Goal: Task Accomplishment & Management: Complete application form

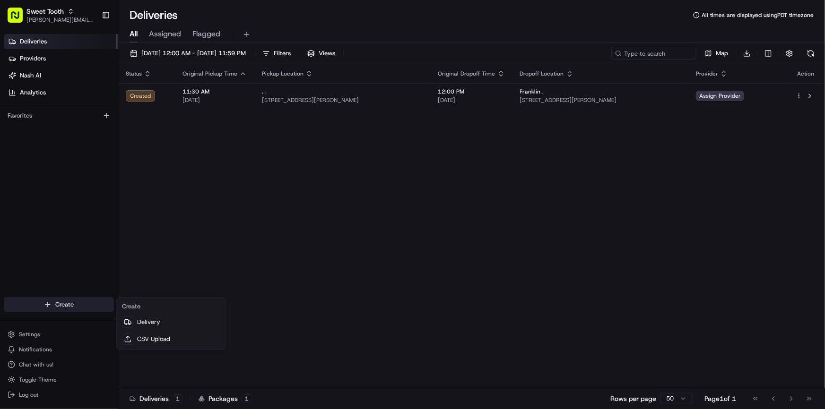
click at [73, 306] on html "Sweet Tooth [PERSON_NAME][EMAIL_ADDRESS][DOMAIN_NAME] Toggle Sidebar Deliveries…" at bounding box center [412, 204] width 825 height 409
drag, startPoint x: 149, startPoint y: 319, endPoint x: 204, endPoint y: 309, distance: 55.7
click at [150, 319] on link "Delivery" at bounding box center [170, 322] width 105 height 17
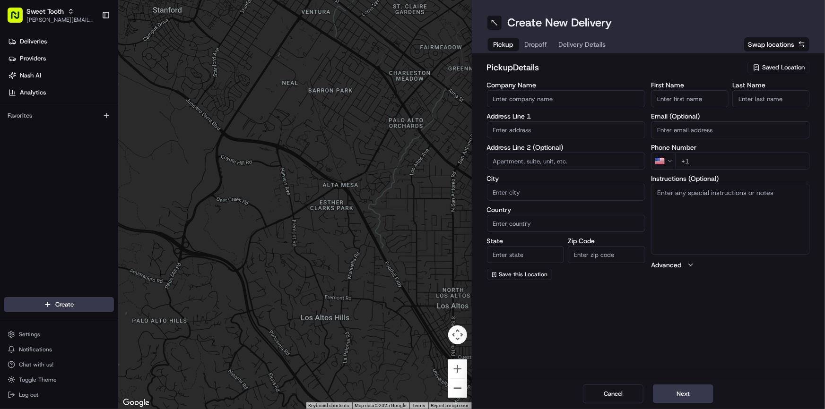
click at [760, 72] on div "Saved Location" at bounding box center [778, 67] width 62 height 11
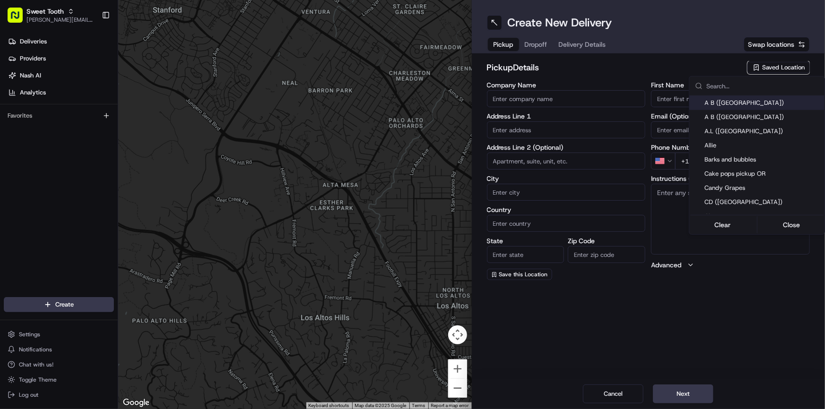
type input "p"
type input "o"
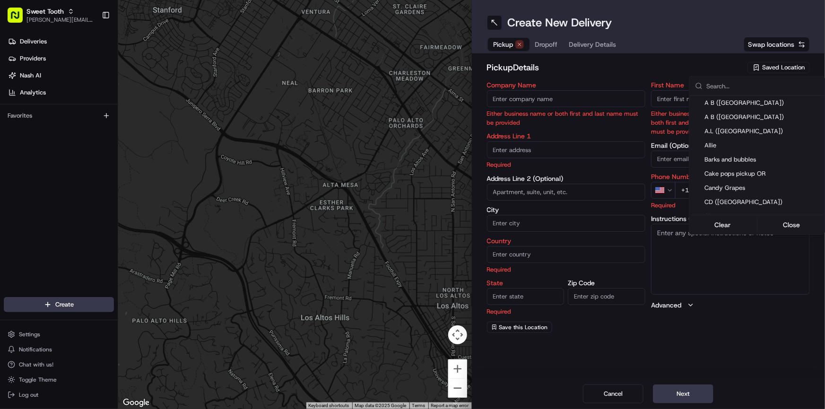
click at [654, 63] on html "Sweet Tooth [PERSON_NAME][EMAIL_ADDRESS][DOMAIN_NAME] Toggle Sidebar Deliveries…" at bounding box center [412, 204] width 825 height 409
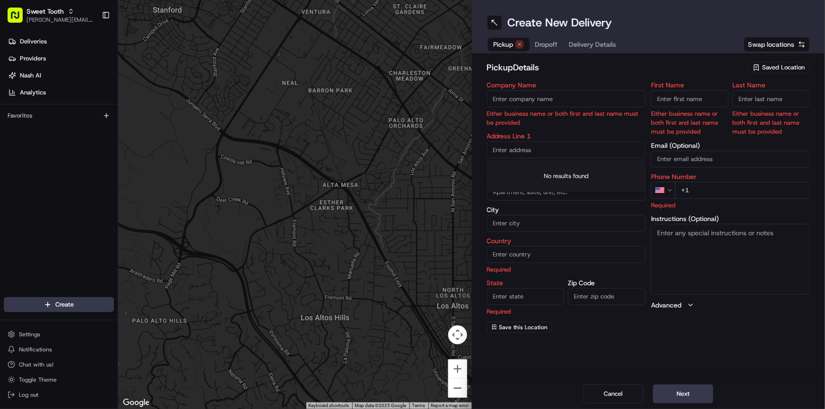
click at [575, 153] on input "text" at bounding box center [566, 149] width 159 height 17
paste input "[STREET_ADDRESS]"
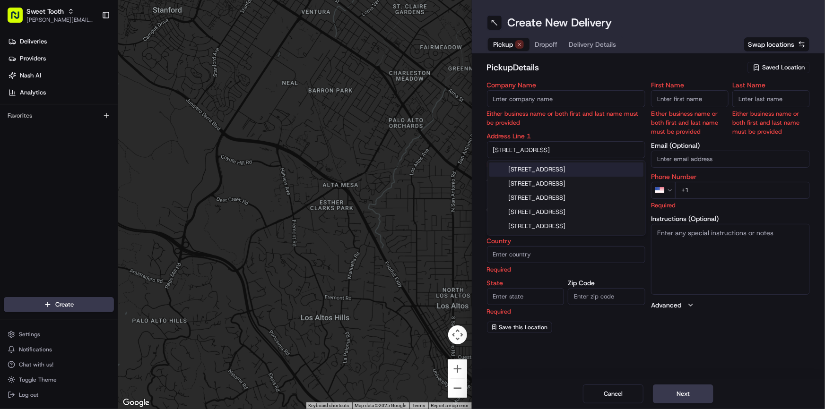
click at [567, 168] on div "[STREET_ADDRESS]" at bounding box center [566, 170] width 154 height 14
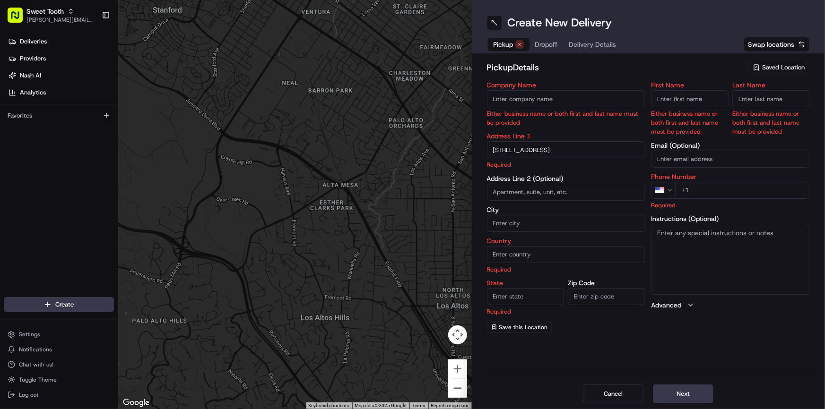
type input "[STREET_ADDRESS]"
type input "Parkland"
type input "[GEOGRAPHIC_DATA]"
type input "FL"
type input "33067"
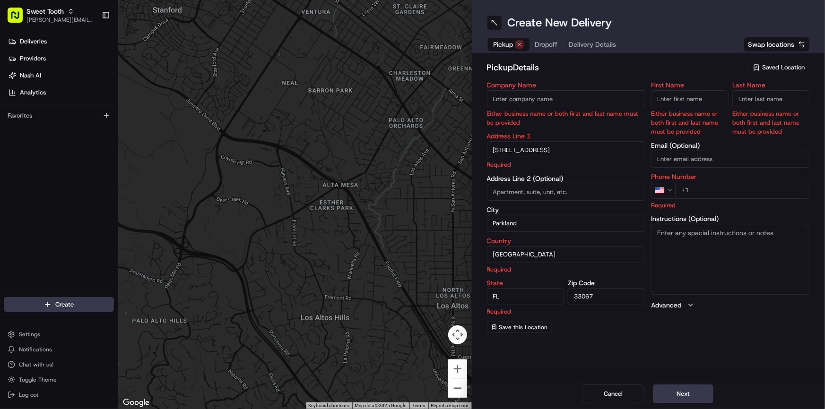
type input "[STREET_ADDRESS]"
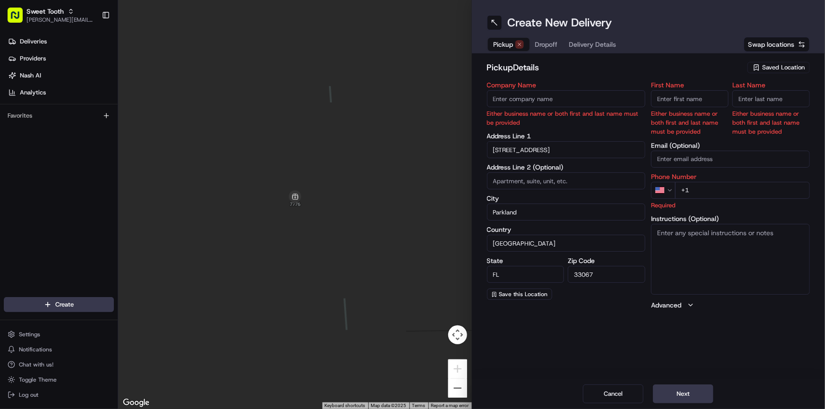
click at [707, 192] on input "+1" at bounding box center [742, 190] width 135 height 17
paste input "[PHONE_NUMBER]"
type input "[PHONE_NUMBER]"
click at [748, 206] on p "Required" at bounding box center [730, 205] width 159 height 9
click at [575, 147] on input "[STREET_ADDRESS]" at bounding box center [566, 149] width 159 height 17
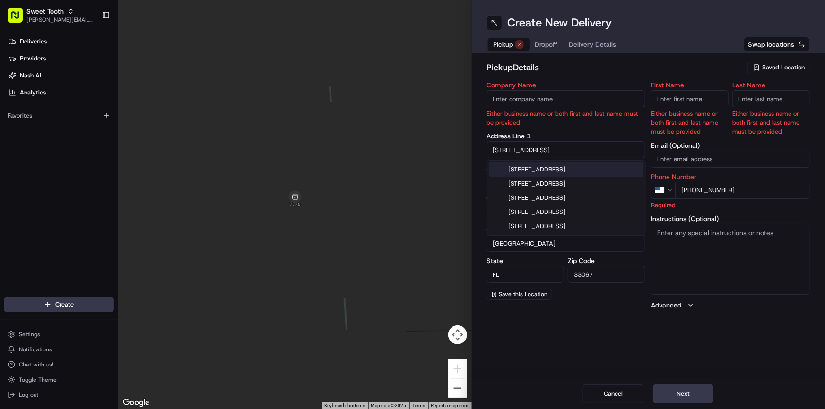
click at [578, 170] on div "[STREET_ADDRESS]" at bounding box center [566, 170] width 154 height 14
type input "[STREET_ADDRESS]"
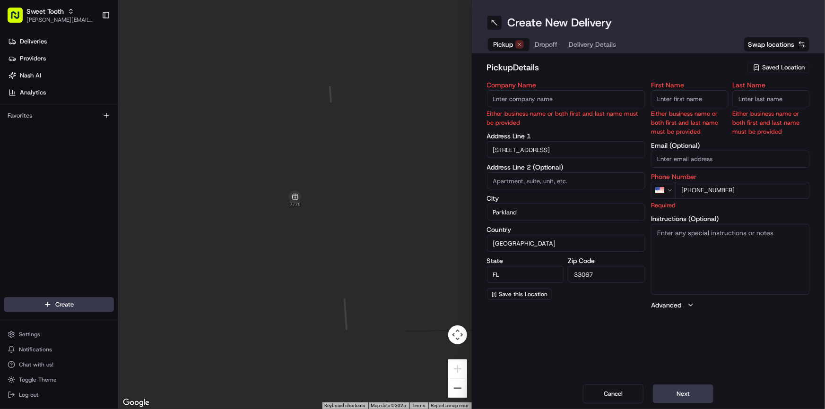
click at [669, 99] on input "First Name" at bounding box center [690, 98] width 78 height 17
click at [640, 70] on h2 "pickup Details" at bounding box center [614, 67] width 255 height 13
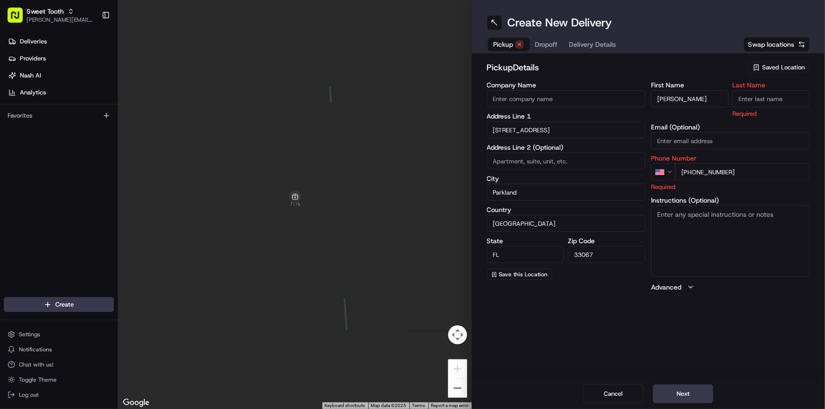
click at [667, 101] on input "[PERSON_NAME]" at bounding box center [690, 98] width 78 height 17
type input "."
click at [638, 81] on div "pickup Details Saved Location Company Name Address Line 1 [STREET_ADDRESS] Addr…" at bounding box center [648, 176] width 323 height 231
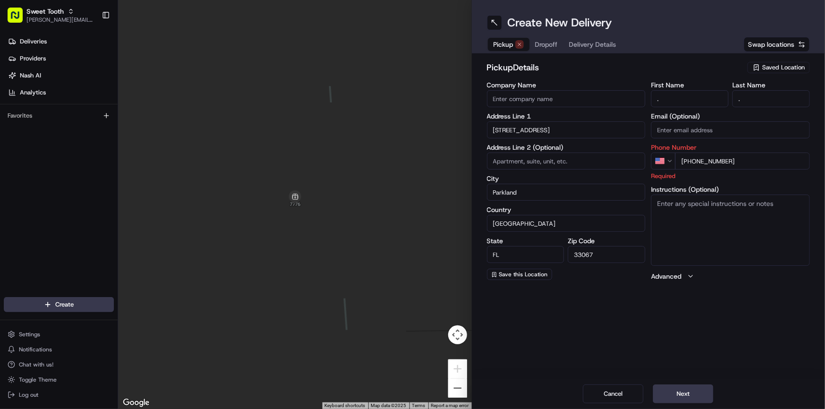
click at [739, 310] on div "Create New Delivery Pickup Dropoff Delivery Details Swap locations pickup Detai…" at bounding box center [649, 204] width 354 height 409
click at [672, 388] on button "Next" at bounding box center [683, 394] width 60 height 19
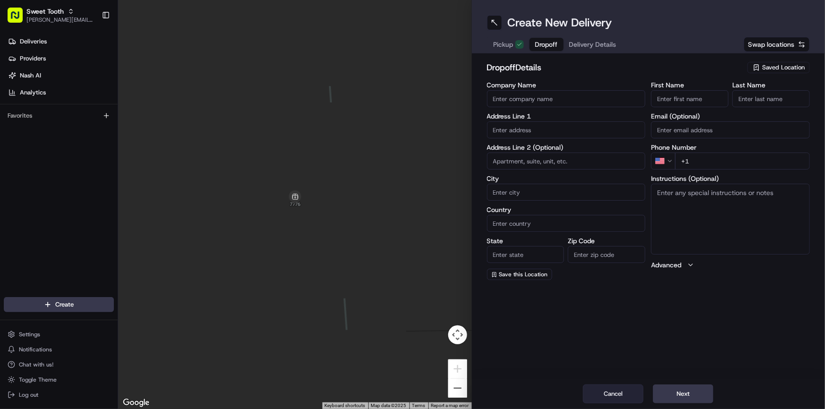
click at [623, 397] on button "Cancel" at bounding box center [613, 394] width 60 height 19
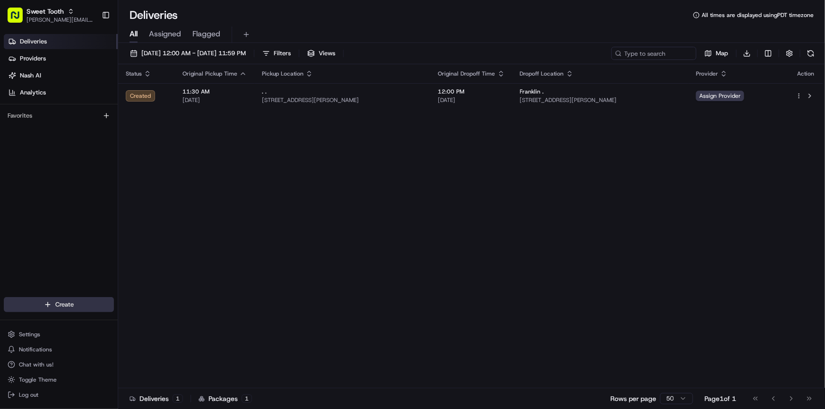
click at [76, 305] on html "Sweet Tooth [PERSON_NAME][EMAIL_ADDRESS][DOMAIN_NAME] Toggle Sidebar Deliveries…" at bounding box center [412, 204] width 825 height 409
click at [163, 321] on link "Delivery" at bounding box center [170, 322] width 105 height 17
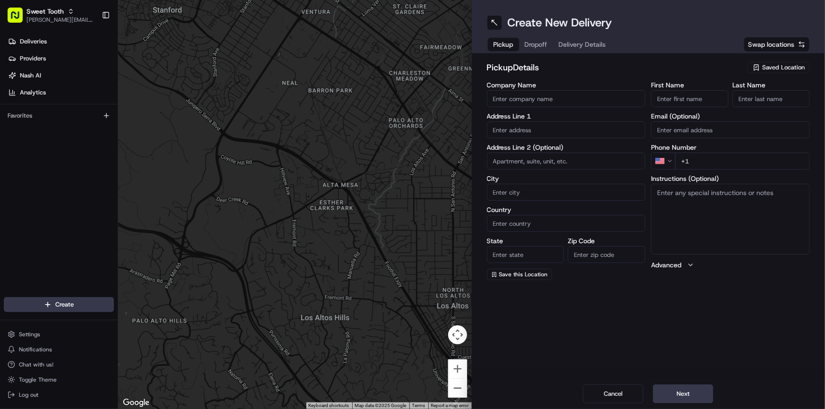
click at [517, 133] on input "text" at bounding box center [566, 129] width 159 height 17
paste input "[STREET_ADDRESS]"
click at [545, 147] on div "[STREET_ADDRESS]" at bounding box center [566, 149] width 154 height 14
type input "[STREET_ADDRESS]"
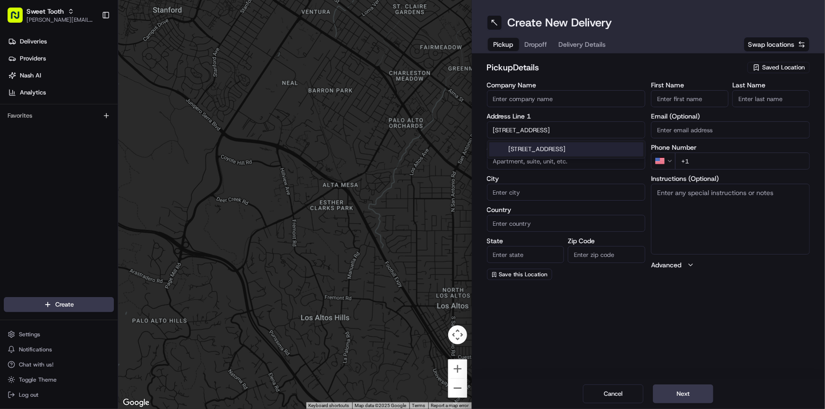
type input "[PERSON_NAME][GEOGRAPHIC_DATA]"
type input "United States"
type input "CA"
type input "92551"
type input "15583 Thunderbolt Street"
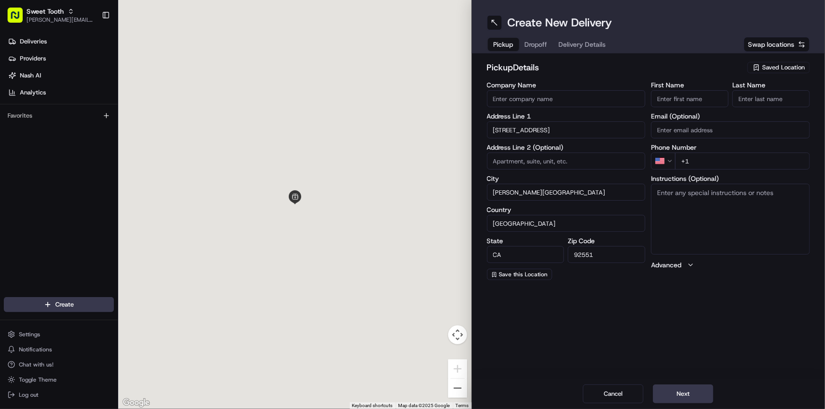
scroll to position [0, 0]
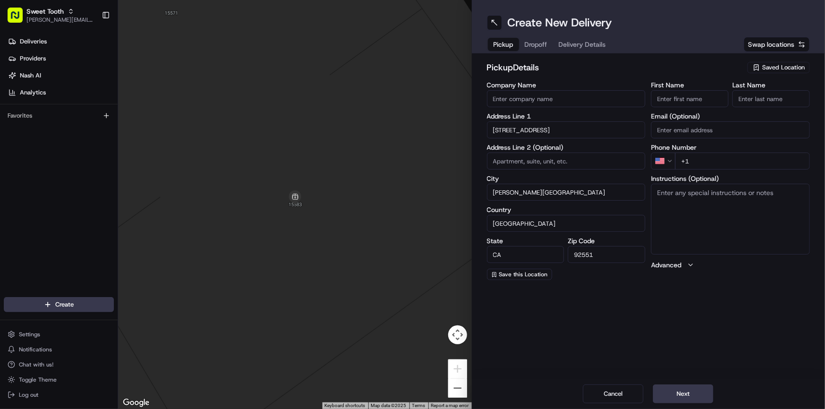
click at [669, 101] on input "First Name" at bounding box center [690, 98] width 78 height 17
type input "."
click at [768, 95] on input "Last Name" at bounding box center [771, 98] width 78 height 17
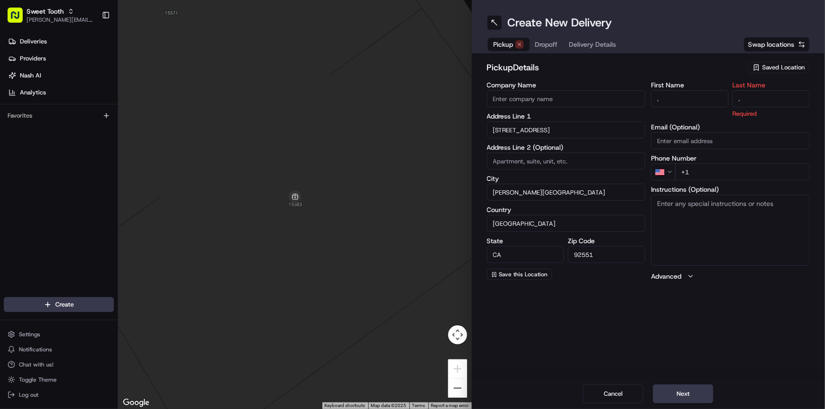
type input "."
click at [699, 75] on div "pickup Details Saved Location" at bounding box center [648, 69] width 323 height 17
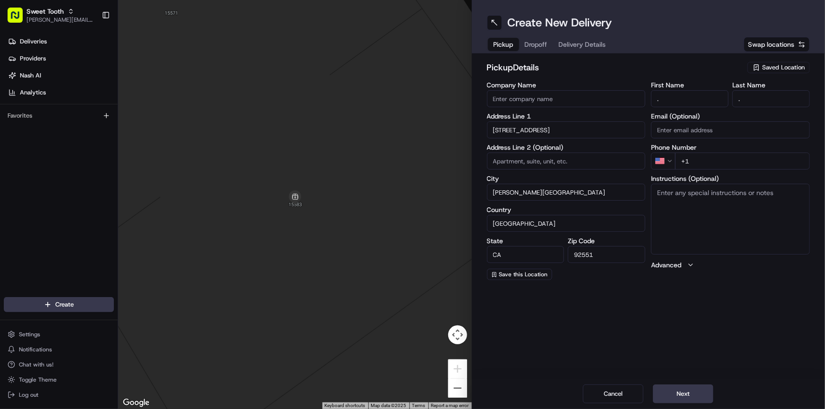
click at [701, 164] on input "+1" at bounding box center [742, 161] width 135 height 17
drag, startPoint x: 696, startPoint y: 163, endPoint x: 691, endPoint y: 164, distance: 5.4
click at [691, 164] on input "+1 8" at bounding box center [742, 161] width 135 height 17
paste input "951 384 5582"
type input "[PHONE_NUMBER]"
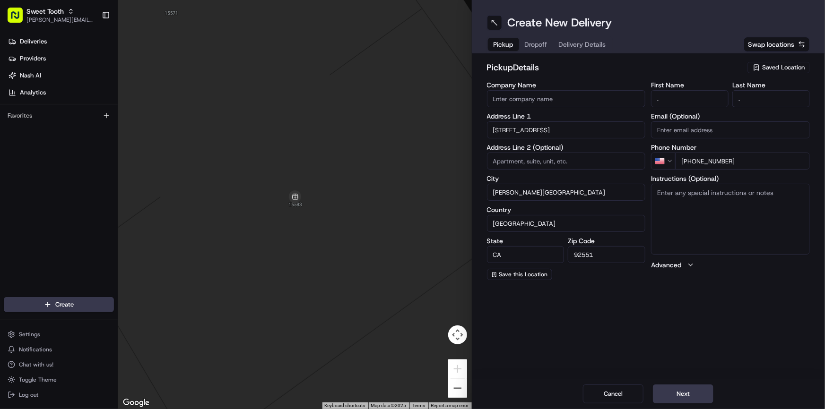
click at [746, 313] on div "Create New Delivery Pickup Dropoff Delivery Details Swap locations pickup Detai…" at bounding box center [649, 204] width 354 height 409
click at [681, 388] on button "Next" at bounding box center [683, 394] width 60 height 19
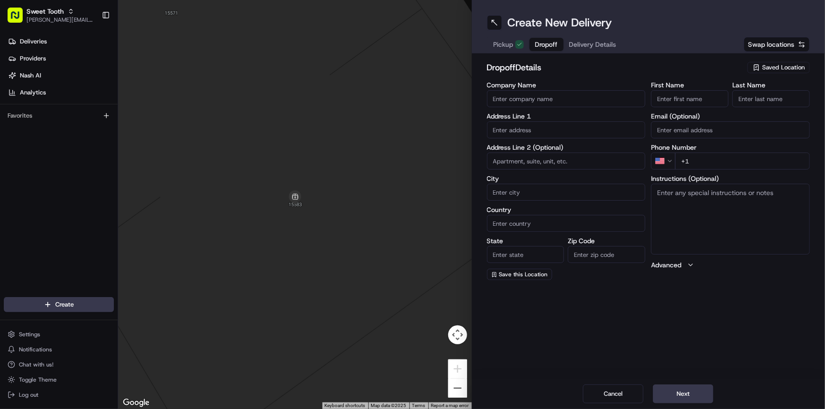
click at [547, 128] on input "text" at bounding box center [566, 129] width 159 height 17
paste input "31440 Manlio Court"
click at [518, 147] on div "31440 Manlio Court, Menifee, CA" at bounding box center [566, 149] width 154 height 14
type input "31440 [PERSON_NAME], Menifee, CA 92584, [GEOGRAPHIC_DATA]"
type input "Menifee"
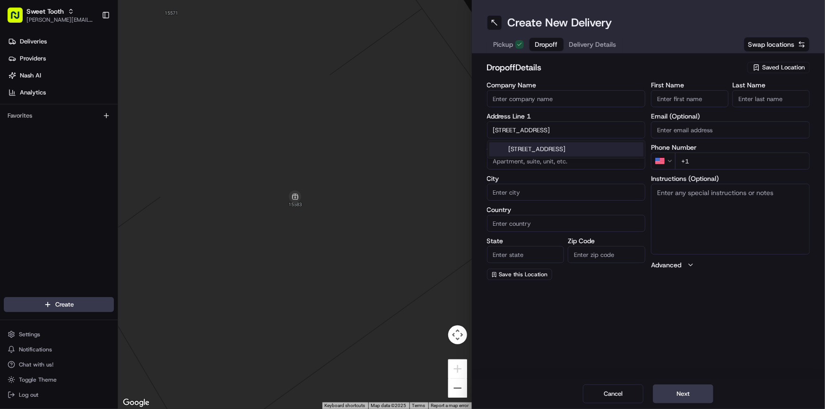
type input "United States"
type input "CA"
type input "92584"
type input "31440 Manlio Court"
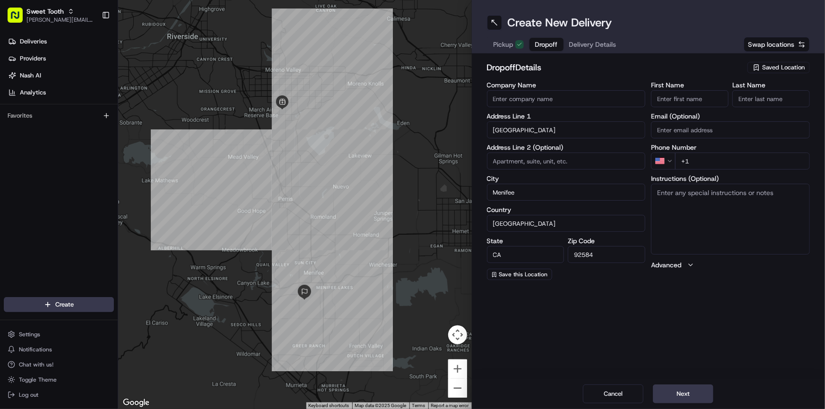
click at [704, 152] on div "Phone Number US +1" at bounding box center [730, 157] width 159 height 26
click at [708, 160] on input "+1" at bounding box center [742, 161] width 135 height 17
paste input "619 248 4057"
type input "[PHONE_NUMBER]"
click at [687, 99] on input "First Name" at bounding box center [690, 98] width 78 height 17
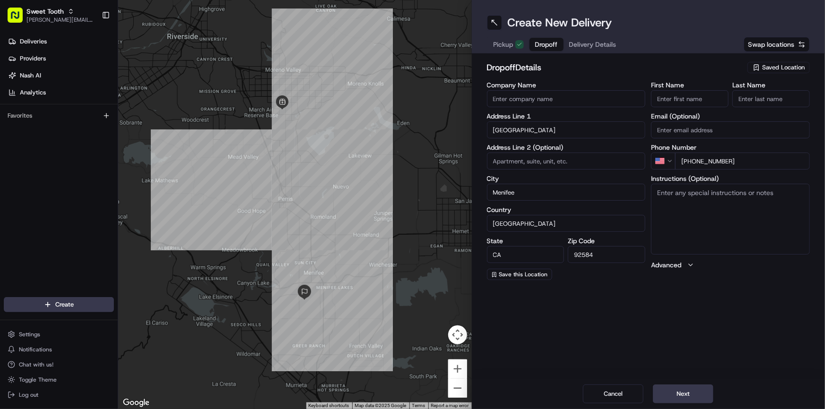
paste input "[PERSON_NAME]"
type input "[PERSON_NAME]"
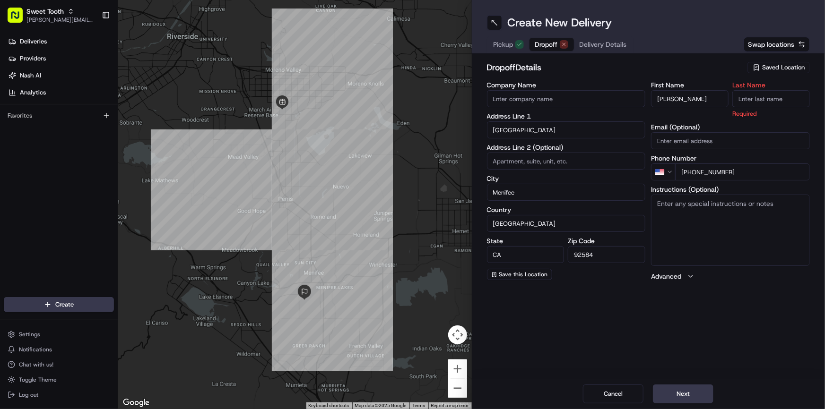
click at [749, 103] on input "Last Name" at bounding box center [771, 98] width 78 height 17
paste input "[PERSON_NAME]"
type input "[PERSON_NAME]"
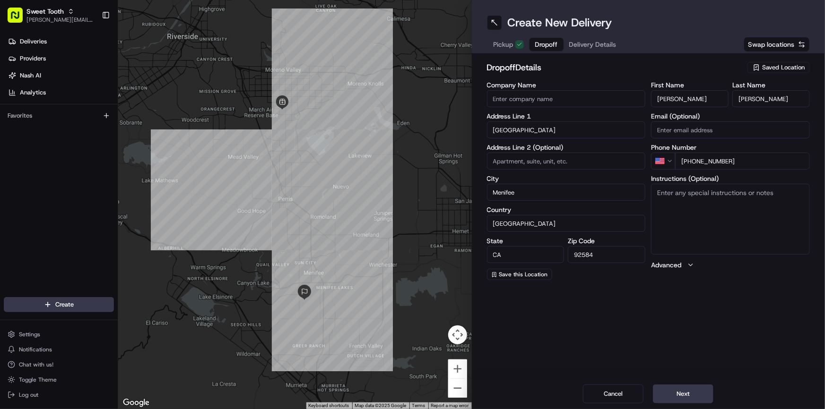
click at [672, 64] on h2 "dropoff Details" at bounding box center [614, 67] width 255 height 13
click at [520, 274] on span "Save this Location" at bounding box center [523, 275] width 49 height 8
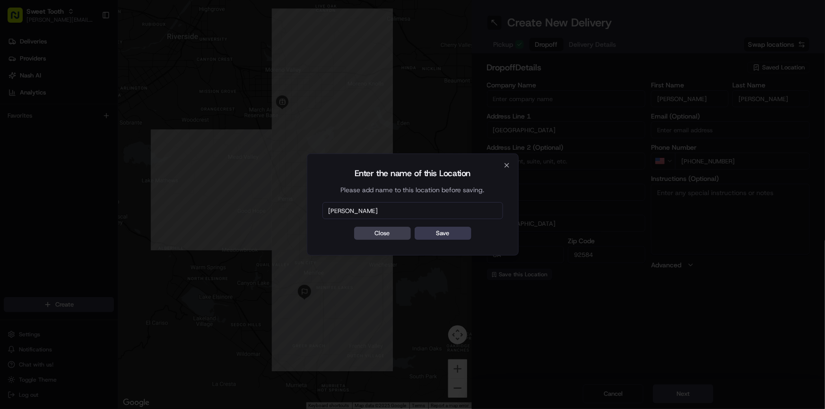
type input "[PERSON_NAME]"
click at [414, 227] on button "Save" at bounding box center [442, 233] width 57 height 13
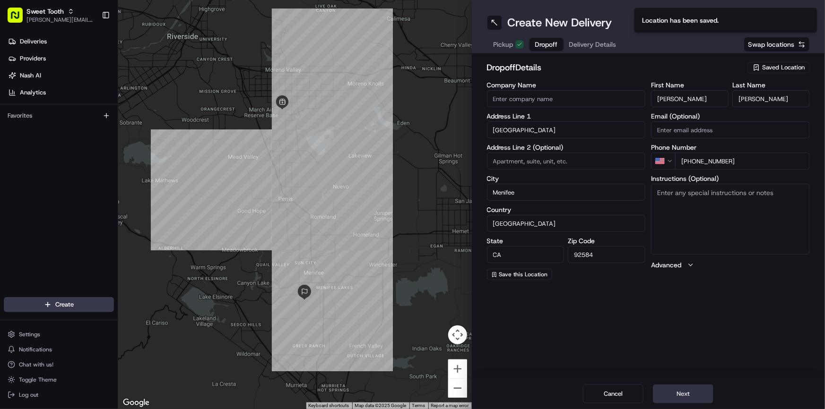
click at [674, 391] on button "Next" at bounding box center [683, 394] width 60 height 19
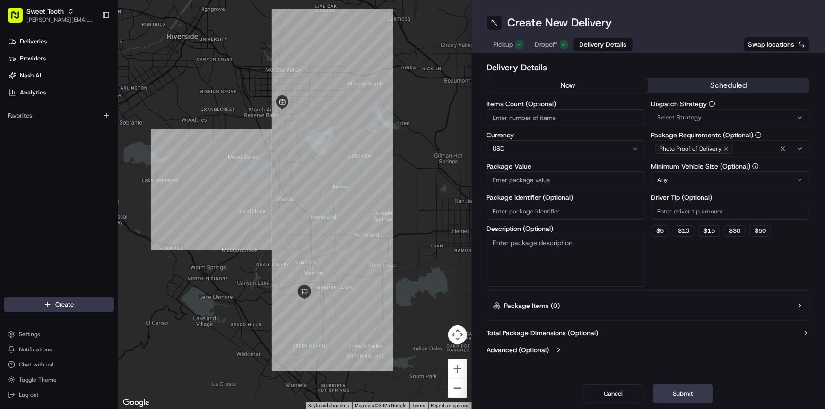
click at [520, 174] on input "Package Value" at bounding box center [566, 180] width 159 height 17
type input "231"
click at [685, 89] on button "scheduled" at bounding box center [728, 85] width 161 height 14
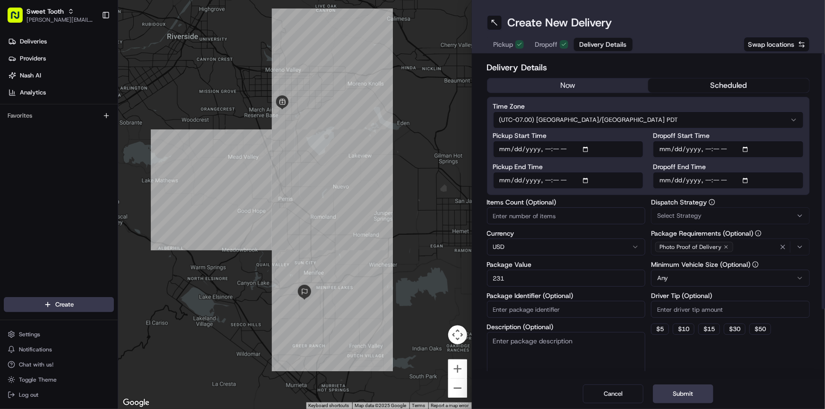
click at [504, 147] on input "Pickup Start Time" at bounding box center [568, 149] width 151 height 17
type input "[DATE]T09:20"
click at [503, 179] on input "Pickup End Time" at bounding box center [568, 180] width 151 height 17
type input "[DATE]T12:20"
click at [610, 196] on div "Delivery Details now scheduled Time Zone (UTC-07.00) America/Los Angeles PDT Pi…" at bounding box center [648, 259] width 323 height 396
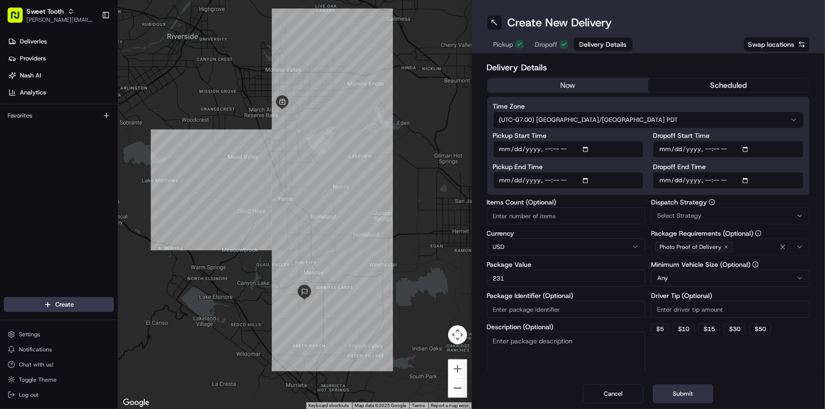
click at [697, 395] on button "Submit" at bounding box center [683, 394] width 60 height 19
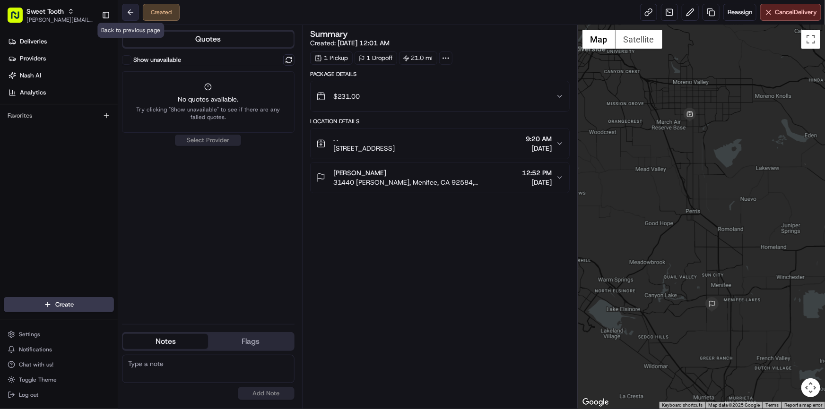
click at [133, 14] on button at bounding box center [130, 12] width 17 height 17
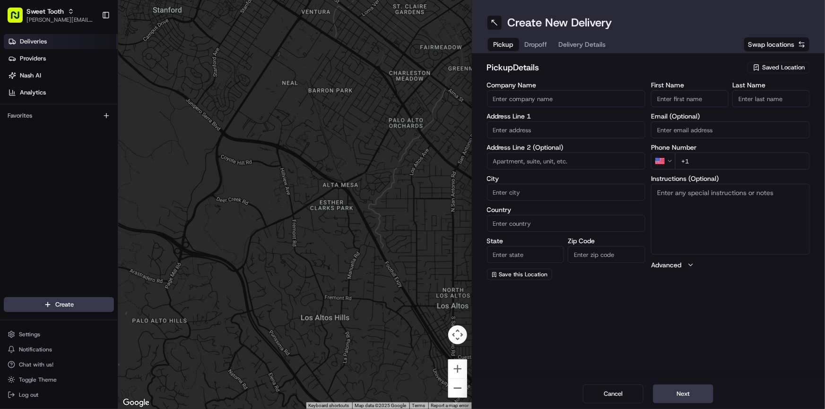
click at [57, 47] on link "Deliveries" at bounding box center [61, 41] width 114 height 15
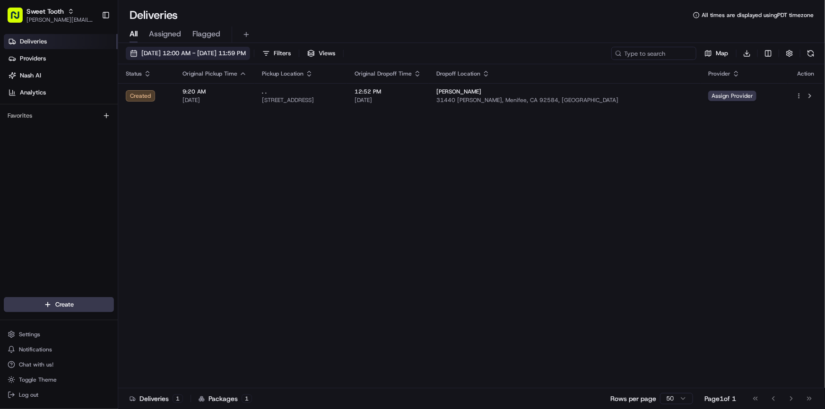
click at [197, 55] on span "[DATE] 12:00 AM - [DATE] 11:59 PM" at bounding box center [193, 53] width 104 height 9
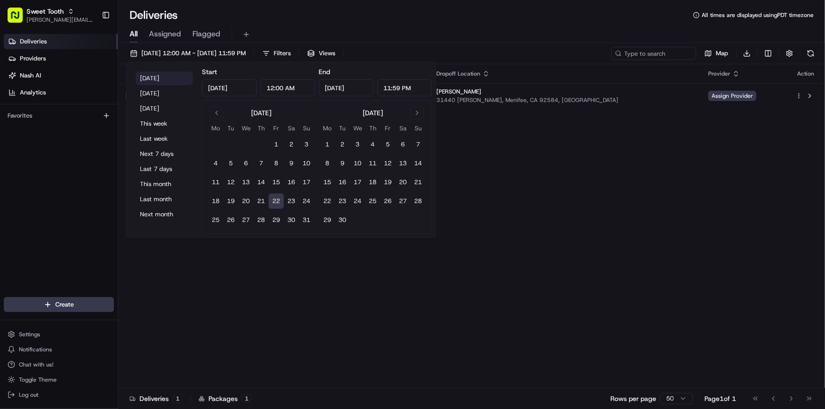
click at [155, 79] on button "Today" at bounding box center [164, 78] width 57 height 13
click at [368, 236] on div "Today Yesterday Tomorrow This week Last week Next 7 days Last 7 days This month…" at bounding box center [281, 150] width 310 height 176
click at [673, 185] on div "Status Original Pickup Time Pickup Location Original Dropoff Time Dropoff Locat…" at bounding box center [470, 226] width 705 height 324
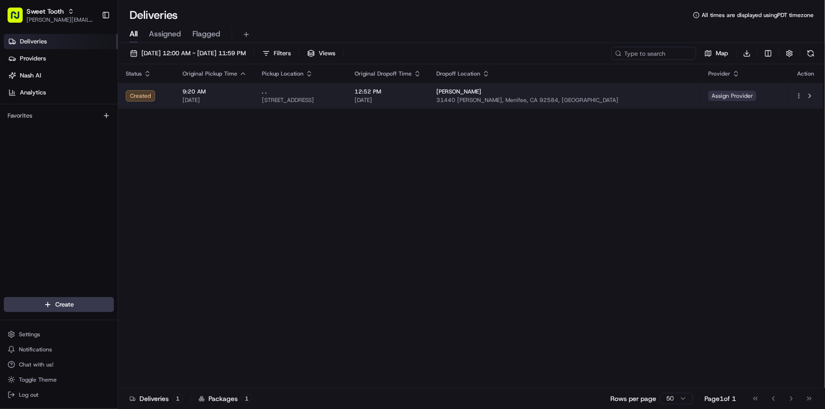
click at [723, 100] on span "Assign Provider" at bounding box center [732, 96] width 48 height 10
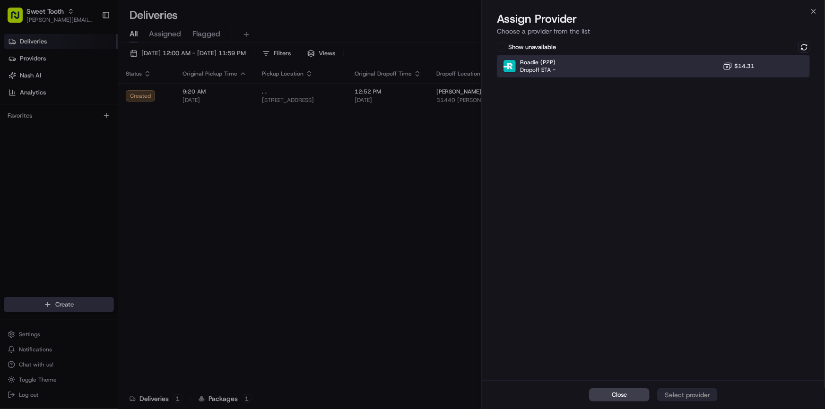
click at [561, 75] on div "Roadie (P2P) Dropoff ETA - $14.31" at bounding box center [653, 66] width 313 height 23
click at [685, 391] on div "Assign Provider" at bounding box center [687, 394] width 46 height 9
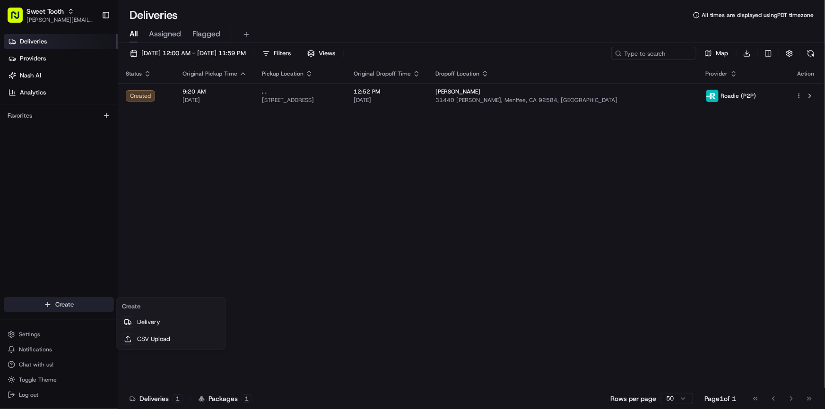
click at [84, 310] on html "Sweet Tooth anthony@oases-io.com Toggle Sidebar Deliveries Providers Nash AI An…" at bounding box center [412, 204] width 825 height 409
click at [151, 318] on link "Delivery" at bounding box center [170, 322] width 105 height 17
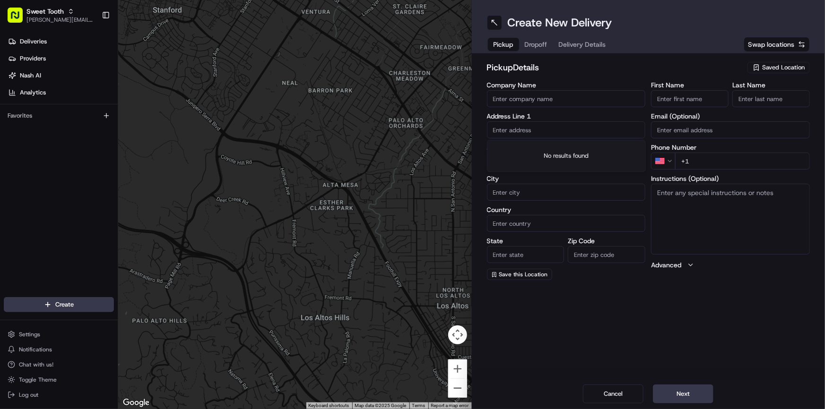
click at [543, 128] on input "text" at bounding box center [566, 129] width 159 height 17
paste input "12430 sw ash ave tigard"
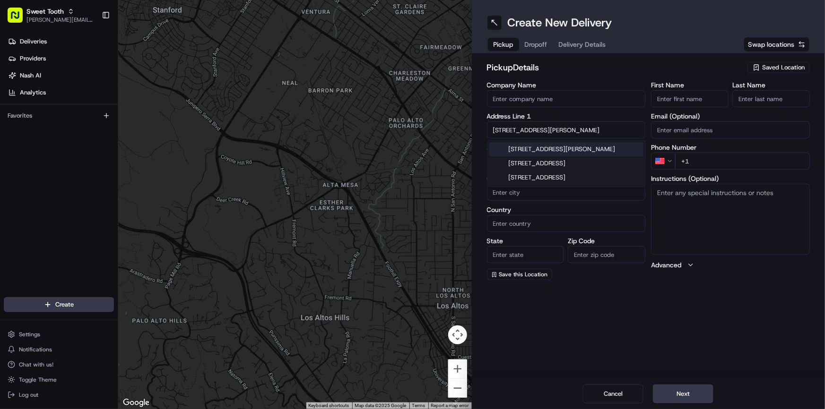
click at [543, 147] on div "12430 SW Ash Ave, Tigard, OR" at bounding box center [566, 149] width 154 height 14
type input "[STREET_ADDRESS][PERSON_NAME]"
type input "Tigard"
type input "United States"
type input "OR"
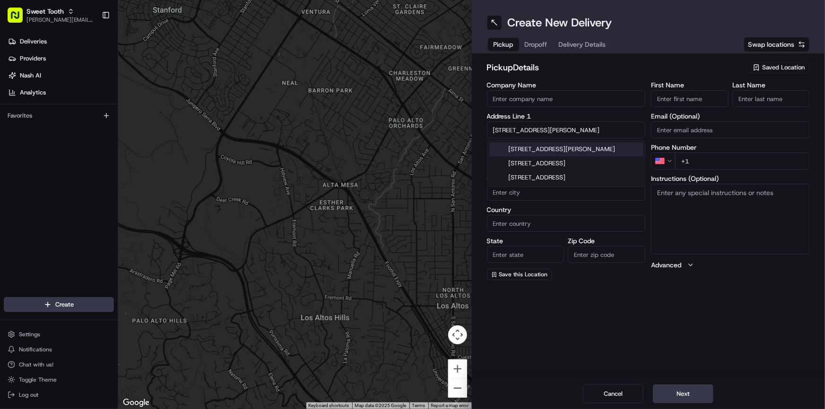
type input "97223"
type input "12430 Southwest Ash Avenue"
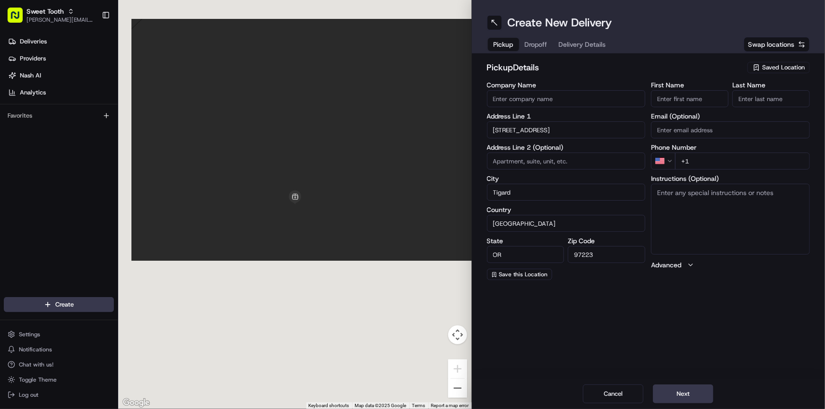
click at [680, 95] on input "First Name" at bounding box center [690, 98] width 78 height 17
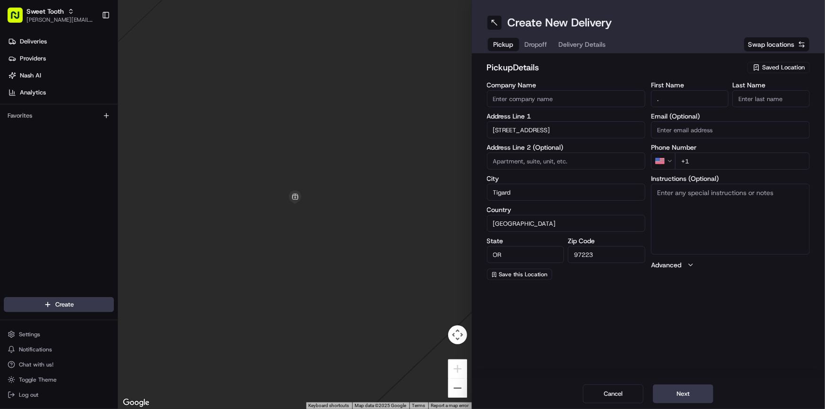
type input "."
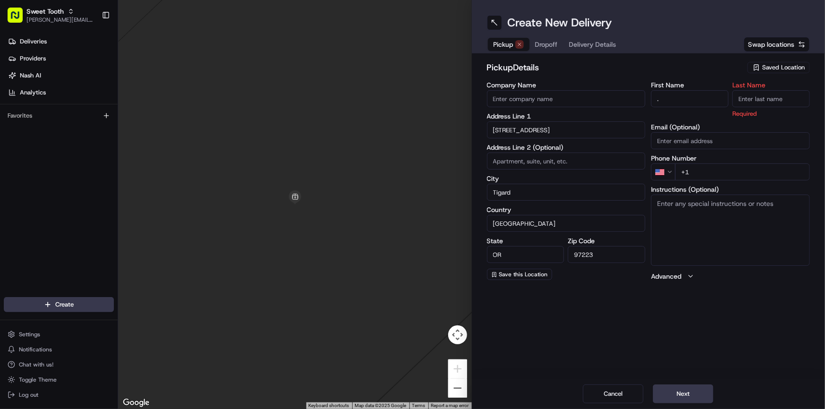
click at [756, 95] on input "Last Name" at bounding box center [771, 98] width 78 height 17
type input "."
click at [705, 172] on div "First Name . Last Name . Required Email (Optional) Phone Number US +1 Instructi…" at bounding box center [730, 181] width 159 height 199
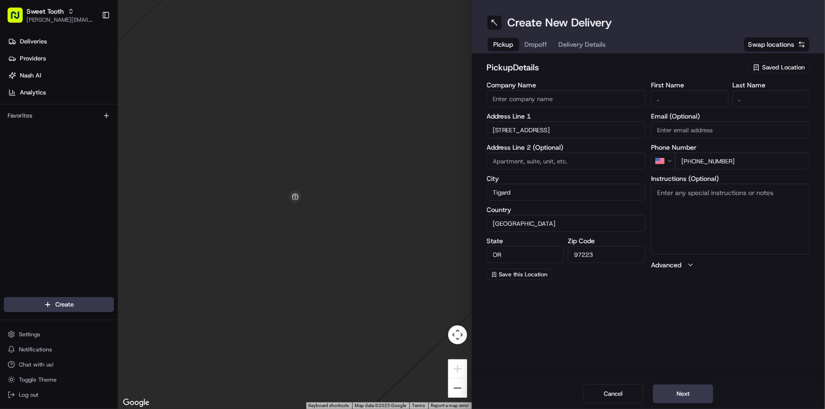
type input "+1 818 919 4315"
drag, startPoint x: 638, startPoint y: 80, endPoint x: 661, endPoint y: 137, distance: 61.5
click at [638, 79] on div "pickup Details Saved Location Company Name Address Line 1 12430 Southwest Ash A…" at bounding box center [648, 170] width 323 height 219
click at [524, 278] on button "Save this Location" at bounding box center [519, 274] width 65 height 11
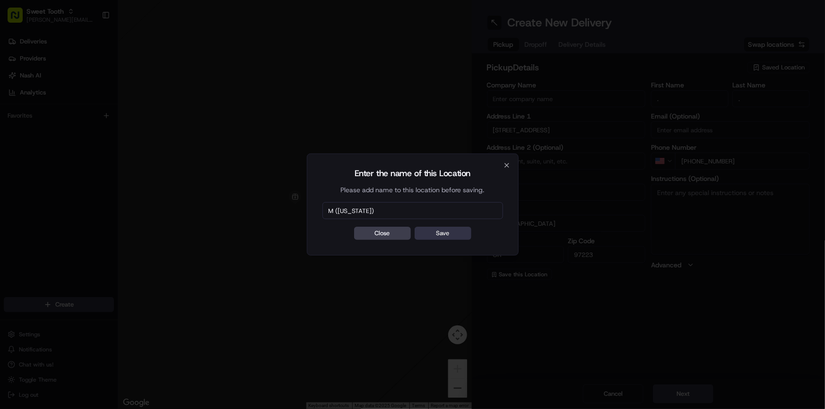
type input "M (Oregon)"
click at [440, 238] on button "Save" at bounding box center [442, 233] width 57 height 13
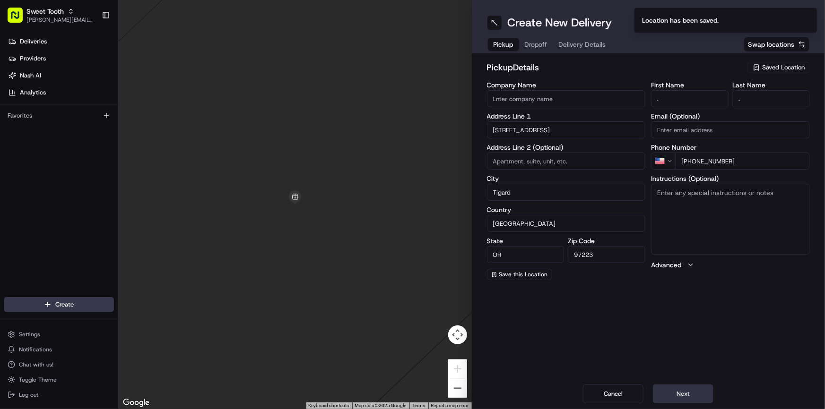
click at [697, 396] on button "Next" at bounding box center [683, 394] width 60 height 19
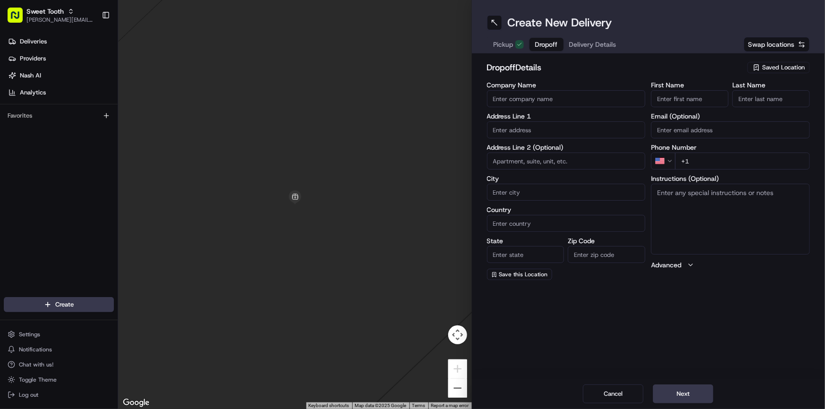
click at [511, 133] on input "text" at bounding box center [566, 129] width 159 height 17
paste input "8153 SW SEMINOLE TRAIL"
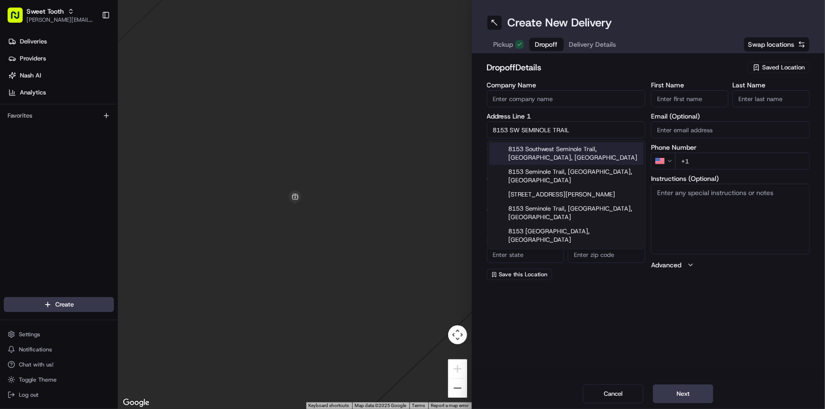
click at [536, 148] on div "8153 Southwest Seminole Trail, Tualatin, OR" at bounding box center [566, 153] width 154 height 23
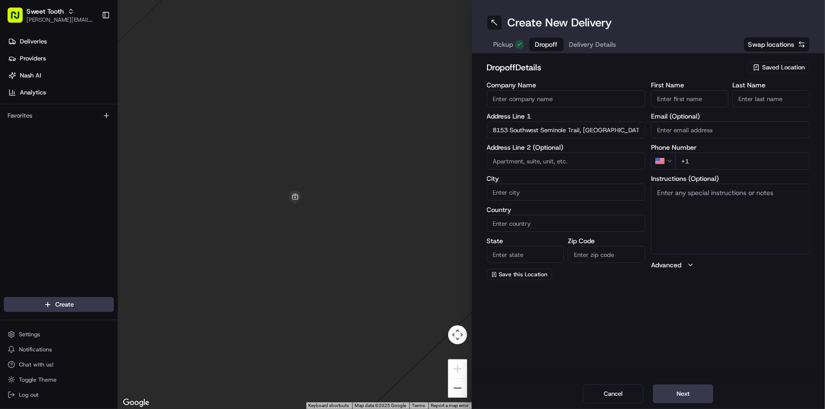
type input "[STREET_ADDRESS]"
type input "Tualatin"
type input "United States"
type input "OR"
type input "97062"
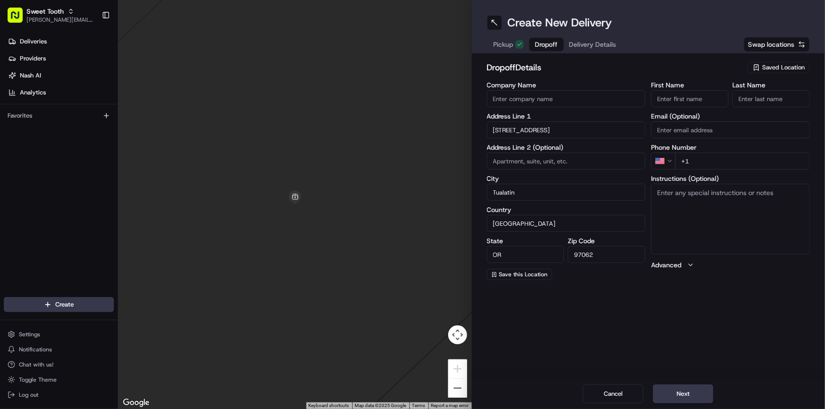
type input "8153 Southwest Seminole Trail"
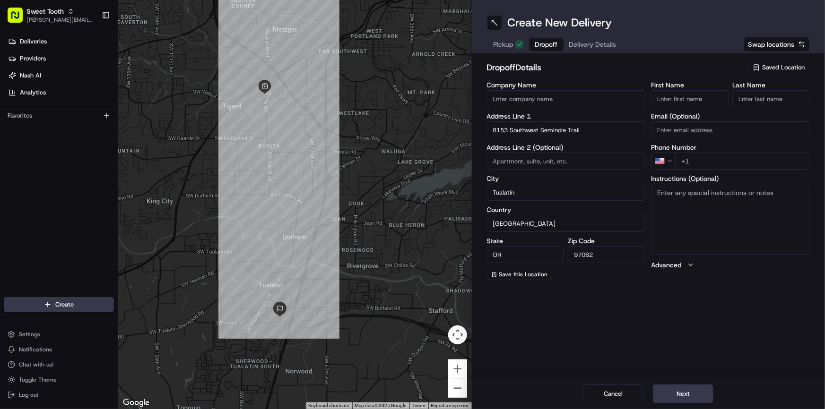
click at [684, 92] on input "First Name" at bounding box center [690, 98] width 78 height 17
paste input "Ashley"
type input "Ashley"
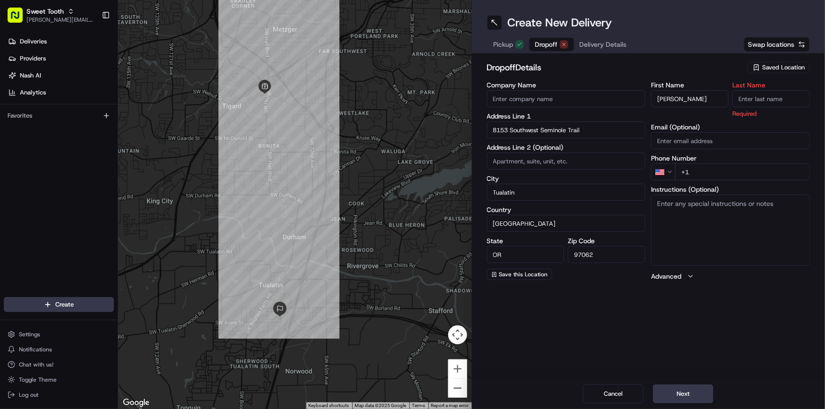
click at [747, 98] on input "Last Name" at bounding box center [771, 98] width 78 height 17
paste input "Wray"
type input "Wray"
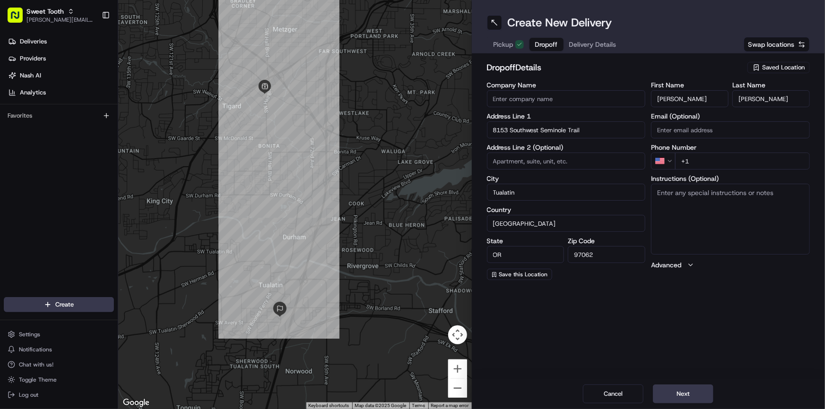
click at [723, 161] on input "+1" at bounding box center [742, 161] width 135 height 17
paste input "503 847 7602"
type input "+1 503 847 7602"
click at [724, 307] on div "Create New Delivery Pickup Dropoff Delivery Details Swap locations dropoff Deta…" at bounding box center [649, 204] width 354 height 409
click at [500, 274] on span "Save this Location" at bounding box center [523, 275] width 49 height 8
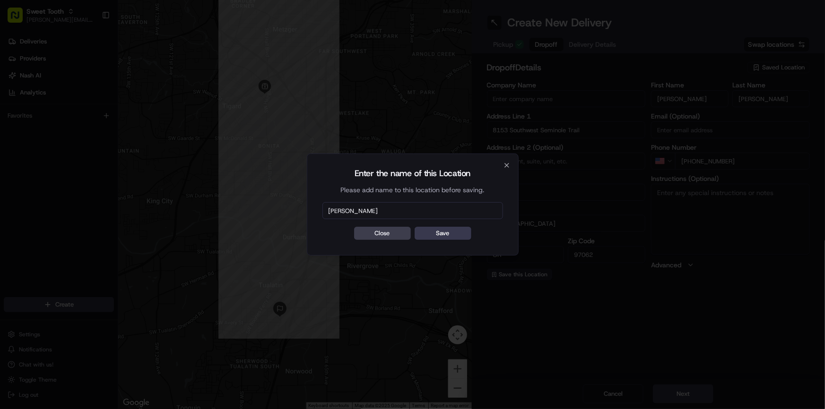
type input "[PERSON_NAME]"
click at [414, 227] on button "Save" at bounding box center [442, 233] width 57 height 13
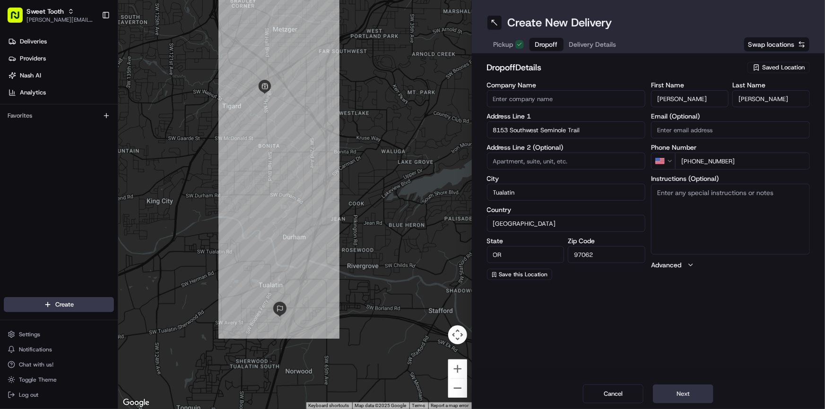
click at [664, 392] on button "Next" at bounding box center [683, 394] width 60 height 19
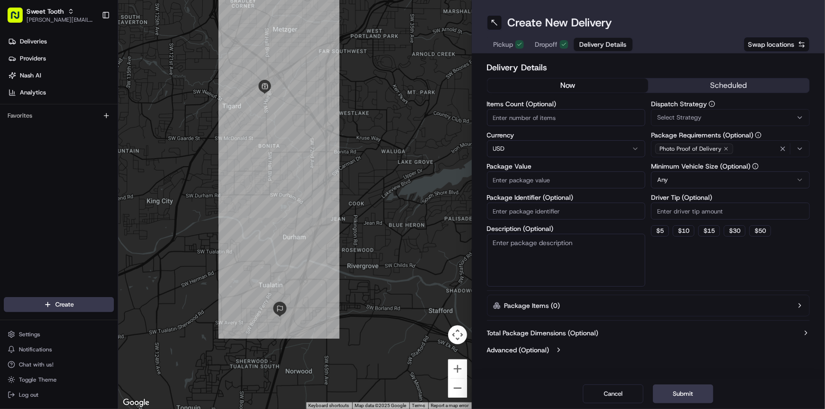
click at [508, 182] on input "Package Value" at bounding box center [566, 180] width 159 height 17
type input "330"
click at [716, 76] on div "Delivery Details now scheduled Items Count (Optional) Currency USD Package Valu…" at bounding box center [648, 210] width 323 height 298
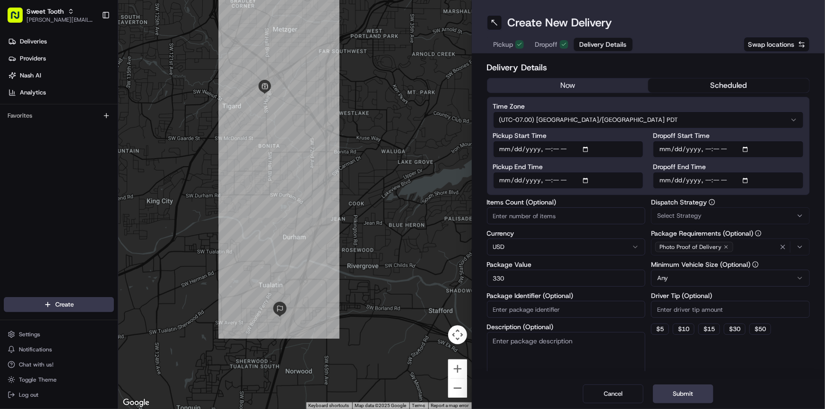
click at [715, 83] on button "scheduled" at bounding box center [728, 85] width 161 height 14
click at [500, 148] on input "Pickup Start Time" at bounding box center [568, 149] width 151 height 17
type input "2025-08-22T10:10"
click at [544, 180] on input "Pickup End Time" at bounding box center [568, 180] width 151 height 17
type input "2025-08-22T13:10"
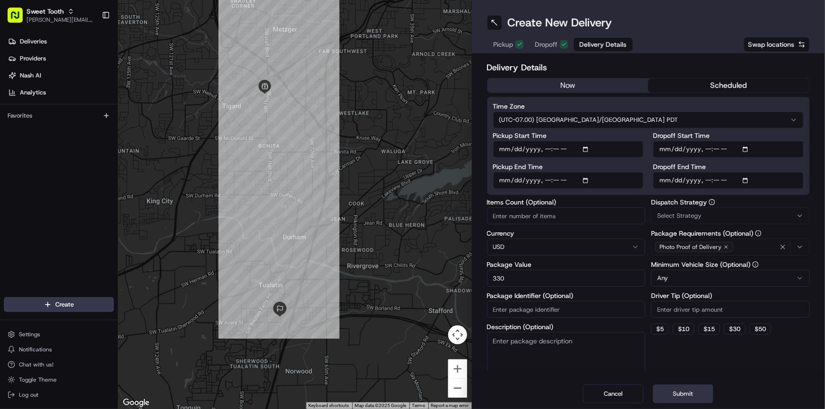
click at [690, 393] on button "Submit" at bounding box center [683, 394] width 60 height 19
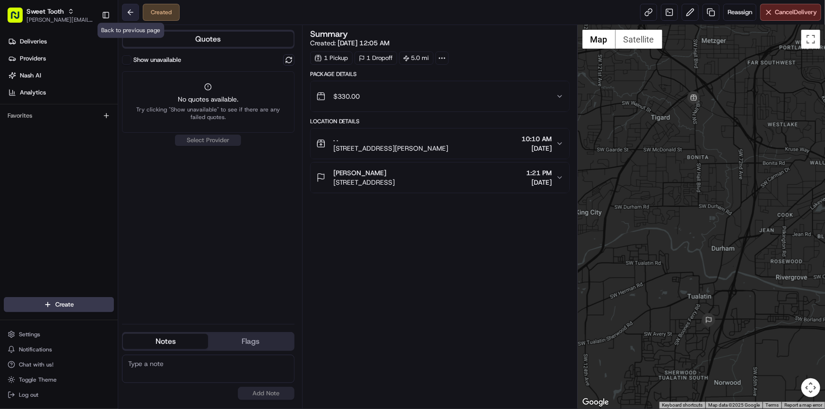
click at [127, 17] on button at bounding box center [130, 12] width 17 height 17
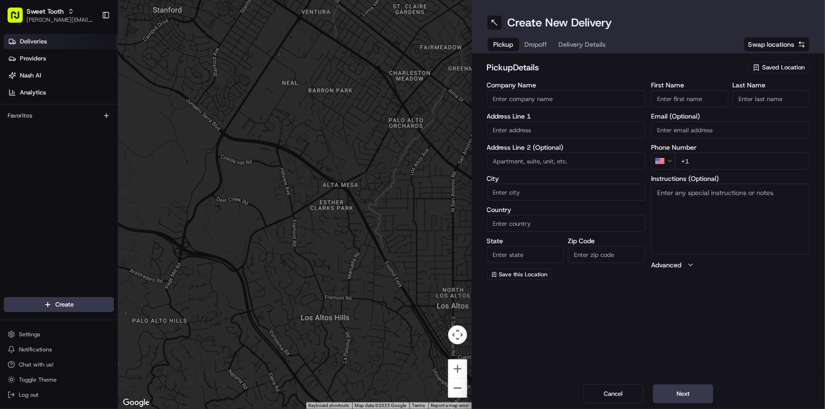
click at [49, 43] on link "Deliveries" at bounding box center [61, 41] width 114 height 15
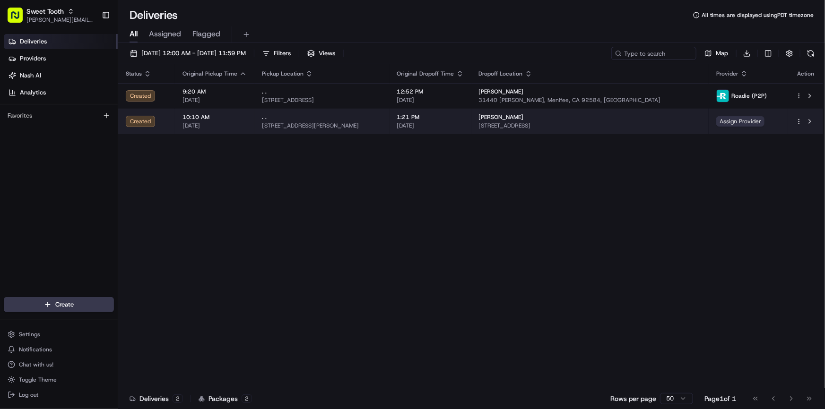
click at [722, 123] on span "Assign Provider" at bounding box center [740, 121] width 48 height 10
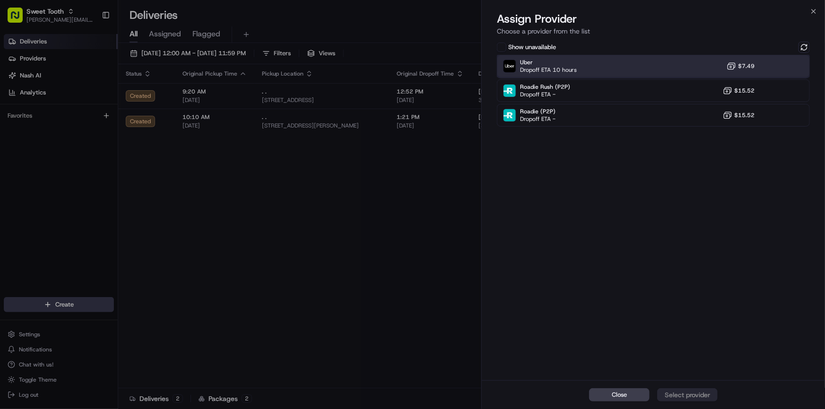
click at [584, 70] on div "Uber Dropoff ETA 10 hours $7.49" at bounding box center [653, 66] width 313 height 23
click at [690, 393] on div "Assign Provider" at bounding box center [687, 394] width 46 height 9
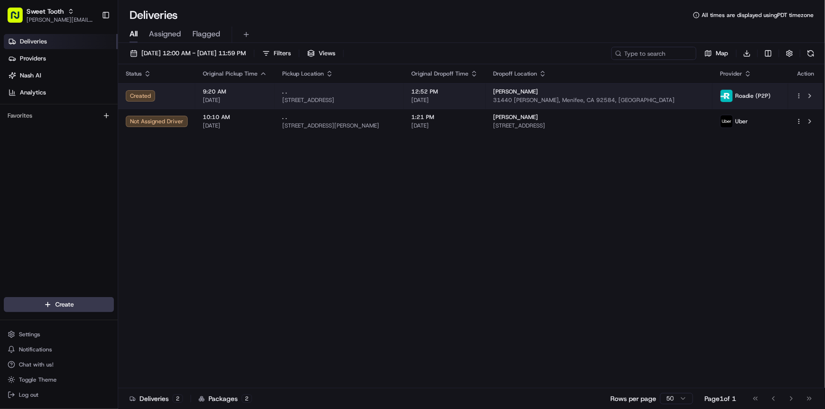
click at [799, 95] on html "Sweet Tooth anthony@oases-io.com Toggle Sidebar Deliveries Providers Nash AI An…" at bounding box center [412, 204] width 825 height 409
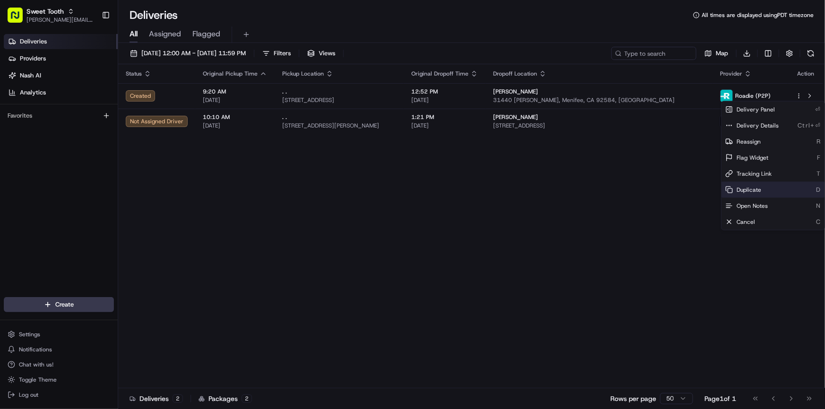
click at [749, 189] on span "Duplicate" at bounding box center [748, 190] width 25 height 8
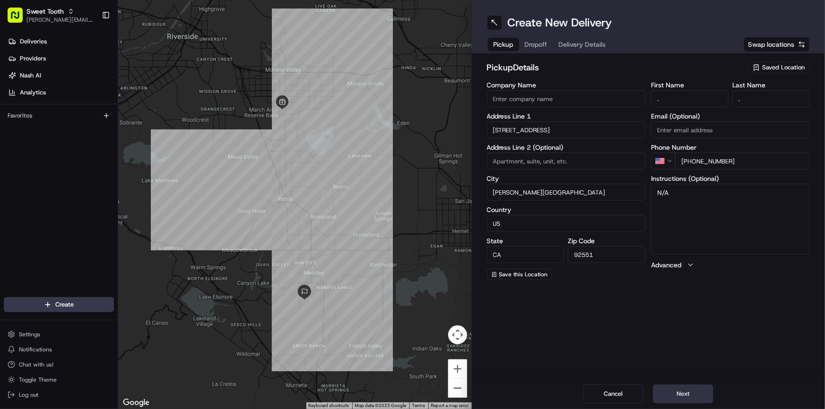
click at [685, 388] on button "Next" at bounding box center [683, 394] width 60 height 19
click at [685, 392] on button "Next" at bounding box center [683, 394] width 60 height 19
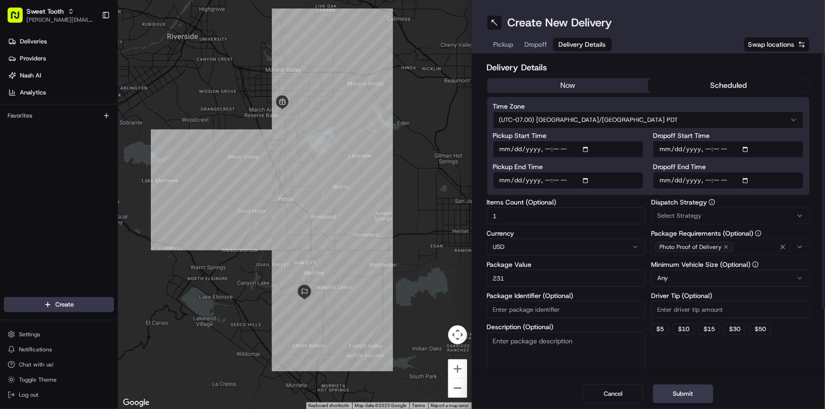
click at [546, 148] on input "Pickup Start Time" at bounding box center [568, 149] width 151 height 17
click at [553, 150] on input "Pickup Start Time" at bounding box center [568, 149] width 151 height 17
type input "[DATE]T12:10"
click at [548, 181] on input "Pickup End Time" at bounding box center [568, 180] width 151 height 17
type input "[DATE]T15:20"
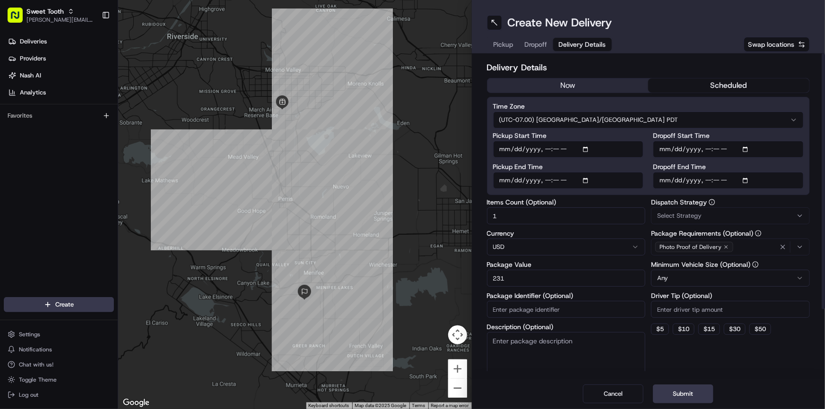
click at [749, 148] on input "Dropoff Start Time" at bounding box center [728, 149] width 151 height 17
click at [744, 178] on input "Dropoff End Time" at bounding box center [728, 180] width 151 height 17
click at [694, 392] on button "Submit" at bounding box center [683, 394] width 60 height 19
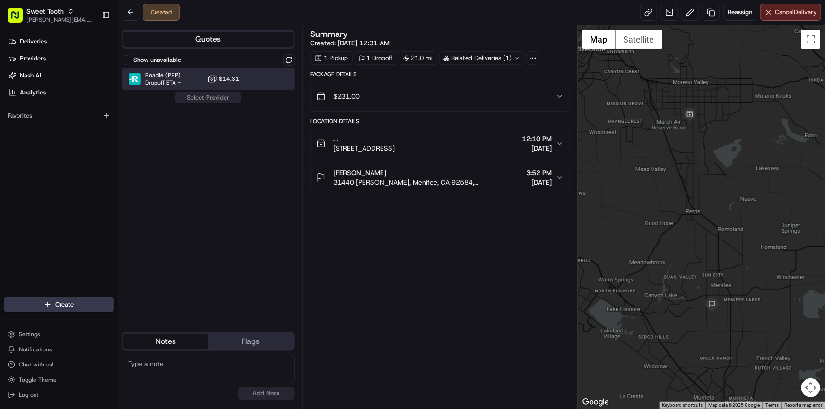
click at [194, 82] on div "Roadie (P2P) Dropoff ETA - $14.31" at bounding box center [208, 79] width 172 height 23
click at [217, 101] on button "Assign Provider" at bounding box center [207, 97] width 67 height 11
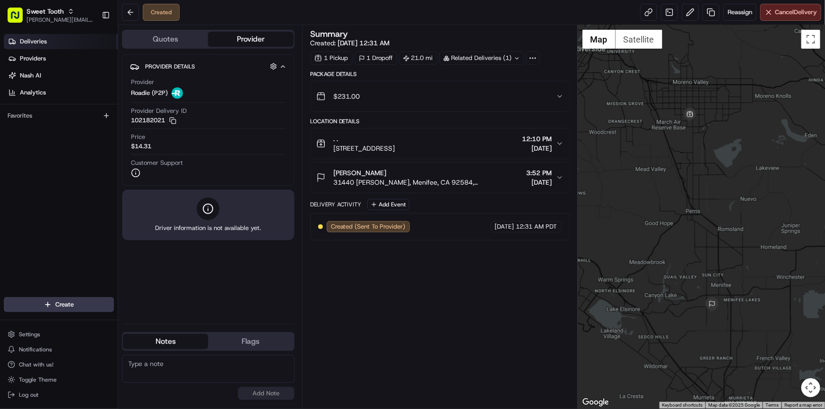
click at [37, 43] on span "Deliveries" at bounding box center [33, 41] width 27 height 9
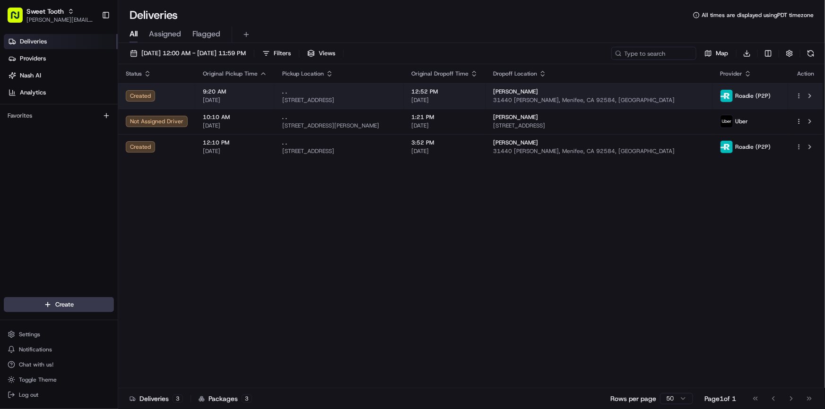
click at [799, 95] on html "Sweet Tooth [PERSON_NAME][EMAIL_ADDRESS][DOMAIN_NAME] Toggle Sidebar Deliveries…" at bounding box center [412, 204] width 825 height 409
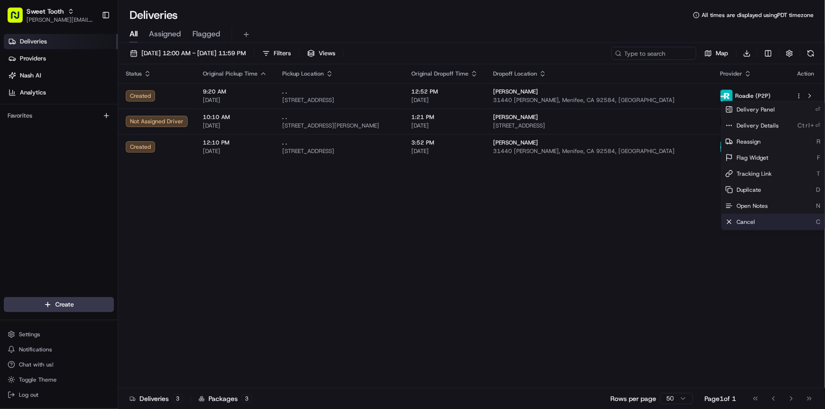
click at [747, 223] on span "Cancel" at bounding box center [745, 222] width 18 height 8
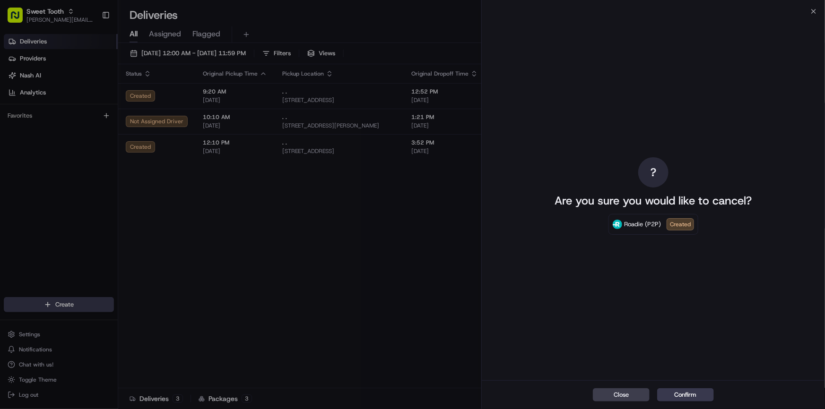
click at [684, 397] on button "Confirm" at bounding box center [685, 394] width 57 height 13
